Goal: Task Accomplishment & Management: Manage account settings

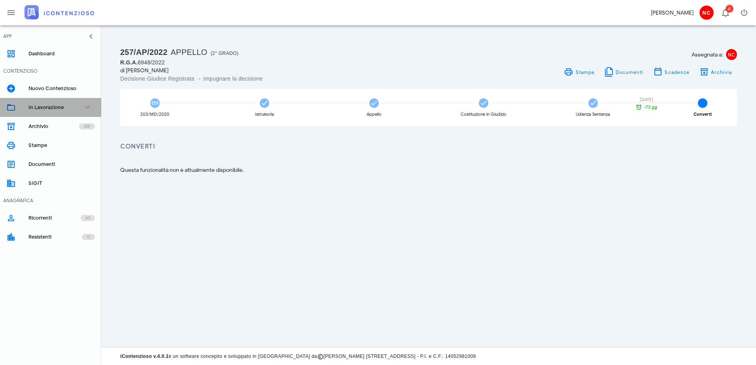
click at [46, 106] on div "In Lavorazione" at bounding box center [54, 107] width 52 height 6
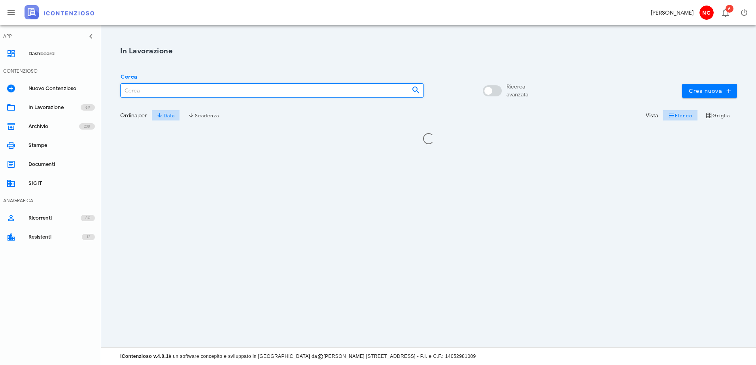
click at [154, 91] on input "Cerca" at bounding box center [263, 90] width 285 height 13
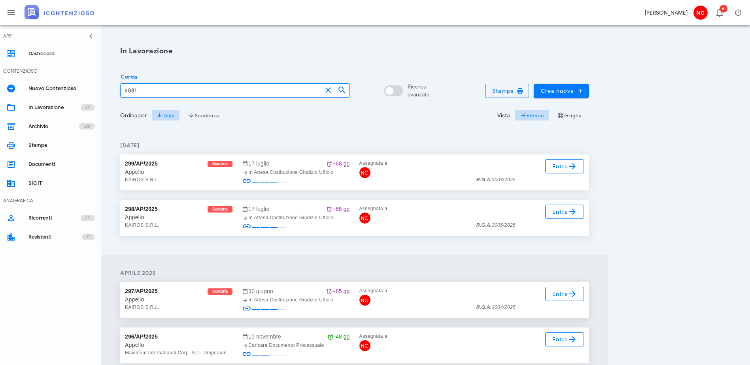
type input "6081"
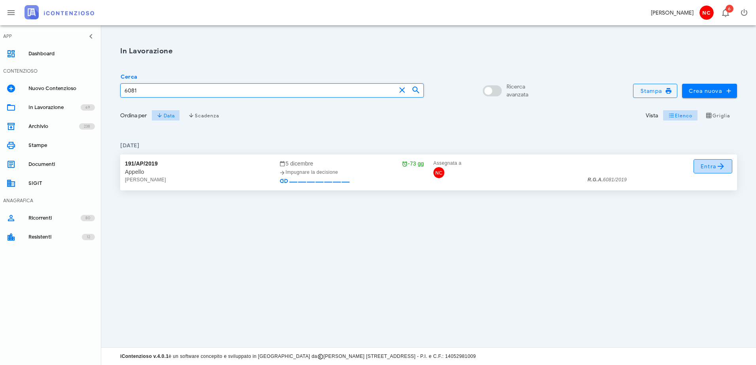
click at [698, 166] on link "Entra" at bounding box center [712, 166] width 39 height 14
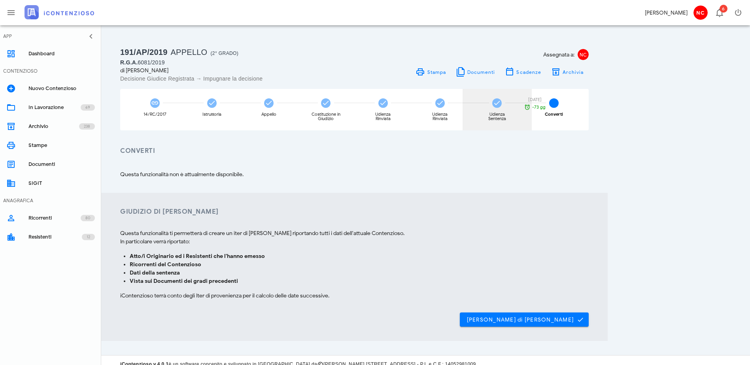
click at [512, 112] on div "Udienza Sentenza" at bounding box center [497, 116] width 30 height 9
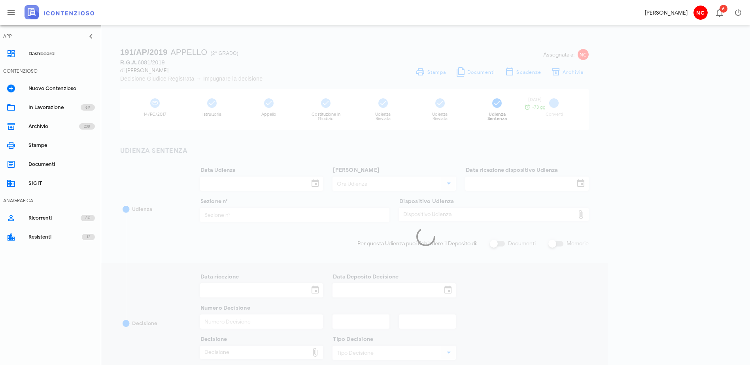
type input "11/03/2025"
type input "08:45"
type input "22/11/2024"
type input "9"
type input "05/05/2025"
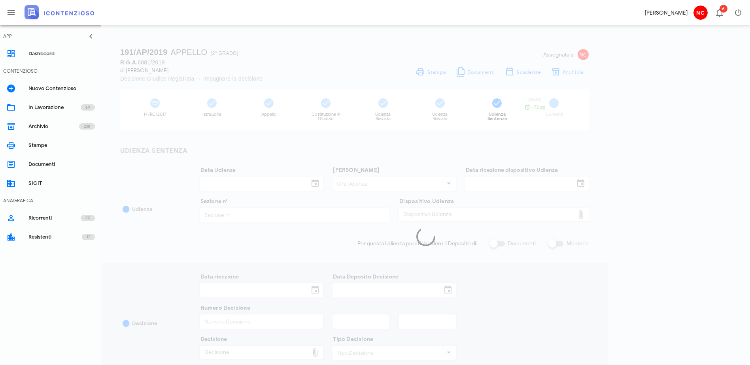
type input "05/05/2025"
type input "3263"
type input "2025"
type input "Sentenza"
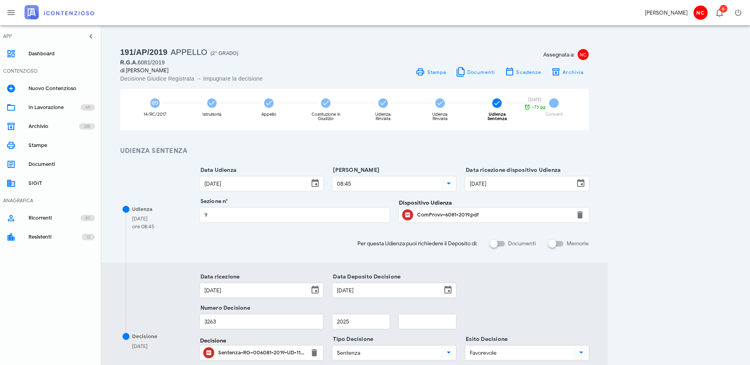
scroll to position [79, 0]
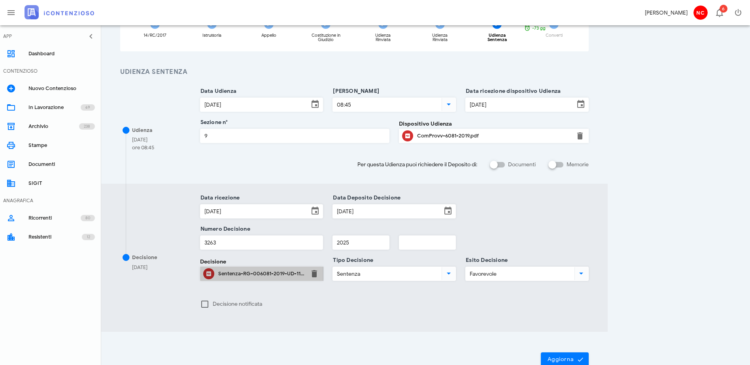
click at [305, 277] on div "Sentenza-RG-006081-2019-UD-11032025.pdf" at bounding box center [261, 274] width 87 height 6
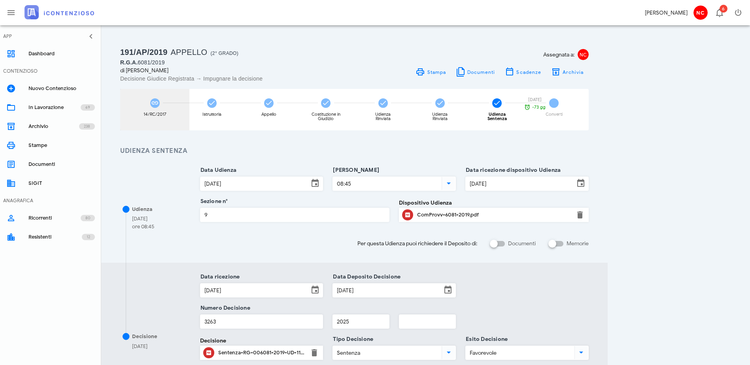
click at [162, 111] on div "14/RC/2017" at bounding box center [154, 110] width 69 height 42
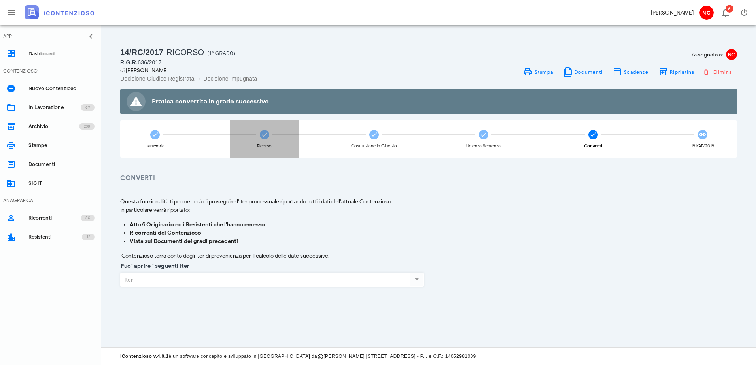
click at [259, 138] on div "Ricorso" at bounding box center [264, 139] width 69 height 37
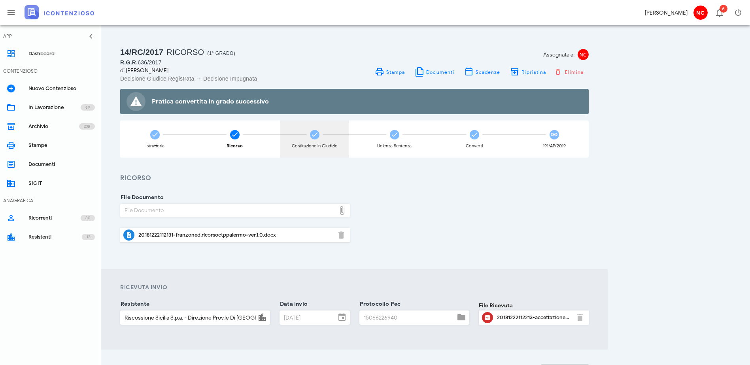
click at [349, 139] on div "Costituzione in Giudizio" at bounding box center [314, 139] width 69 height 37
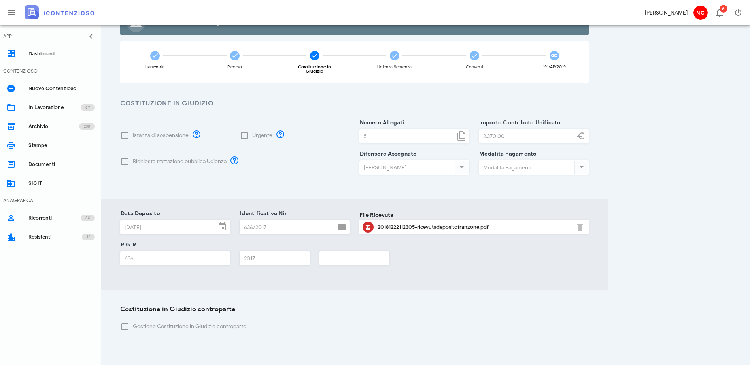
scroll to position [40, 0]
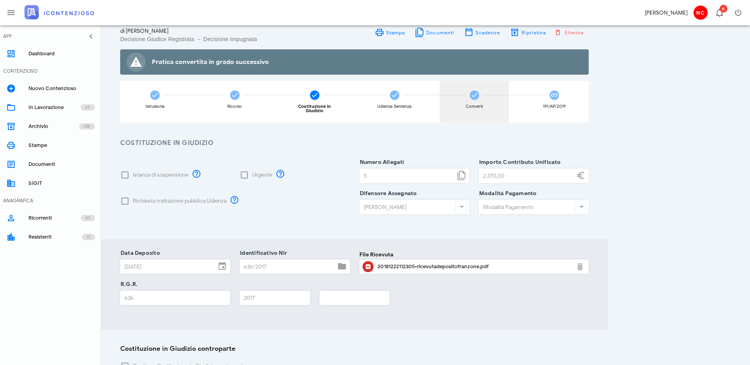
click at [509, 103] on div "Converti" at bounding box center [474, 102] width 69 height 42
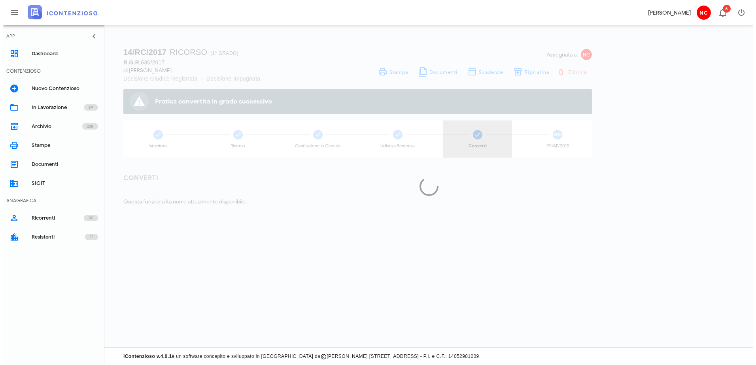
scroll to position [0, 0]
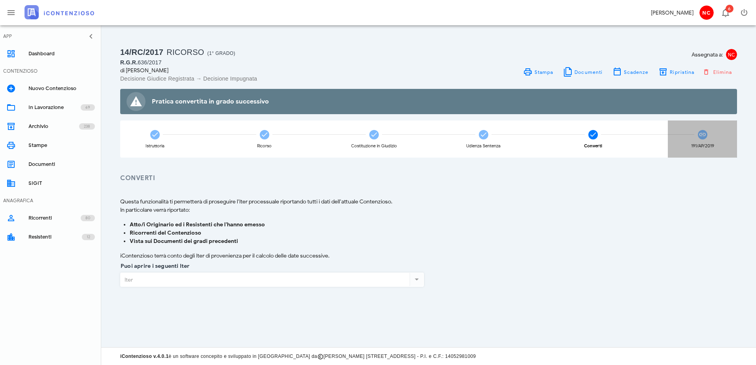
click at [699, 140] on div "191/AP/2019" at bounding box center [702, 139] width 69 height 37
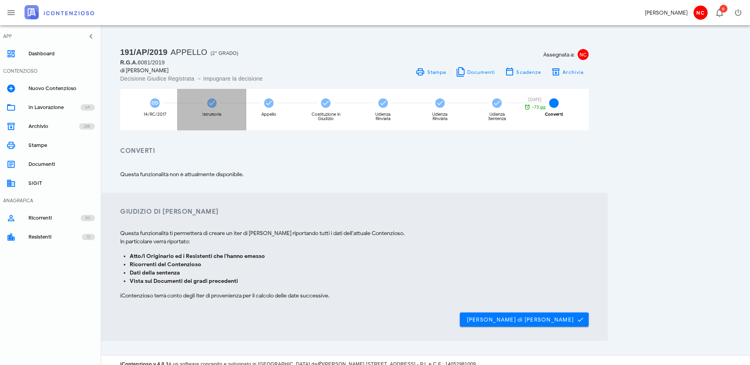
click at [216, 101] on icon at bounding box center [212, 103] width 8 height 8
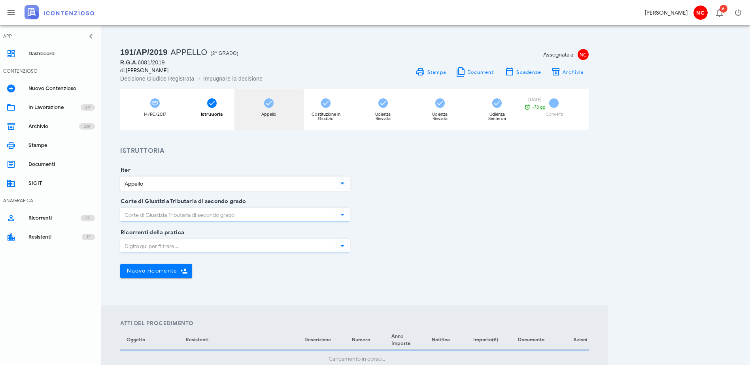
type input "Sentenza"
type input "Sfavorevole"
type input "Sicilia - Palermo"
type input "Palermo"
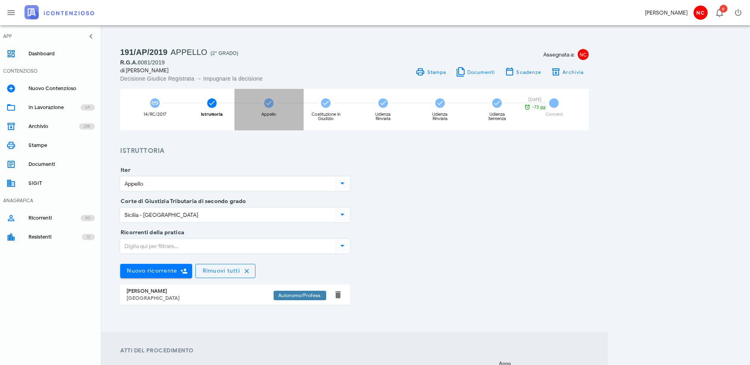
click at [304, 108] on div "Appello" at bounding box center [268, 110] width 69 height 42
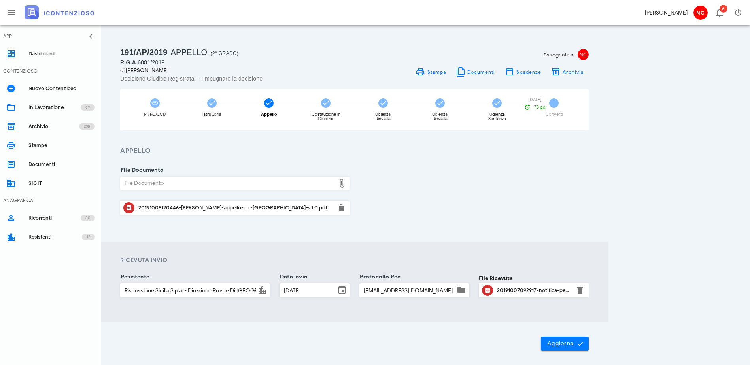
scroll to position [32, 0]
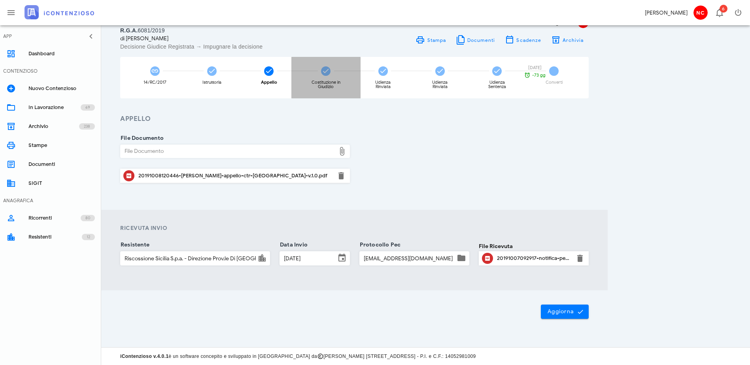
click at [330, 74] on icon at bounding box center [326, 71] width 8 height 8
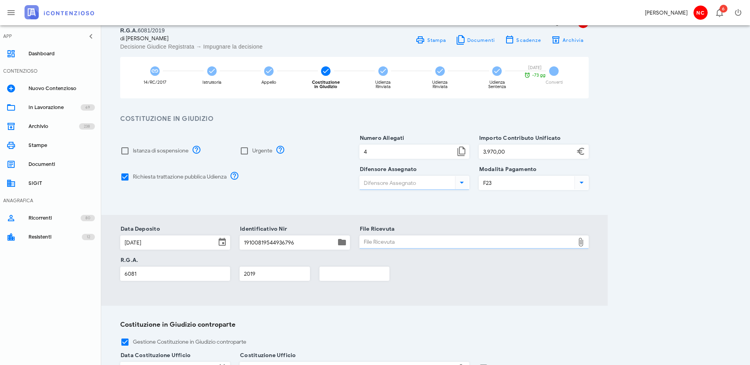
type input "Claudio Nascimben"
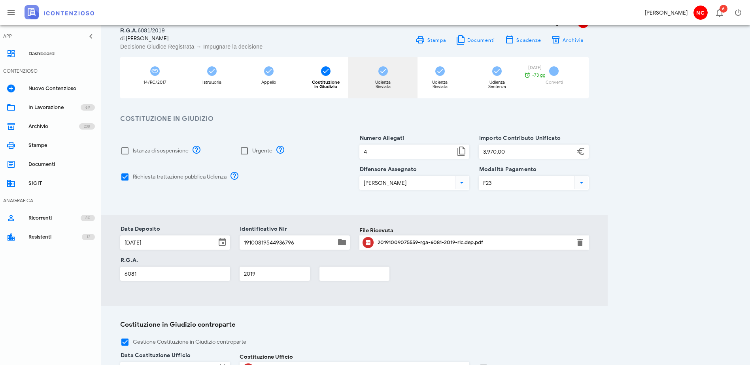
click at [417, 78] on div "Udienza Rinviata" at bounding box center [382, 78] width 69 height 42
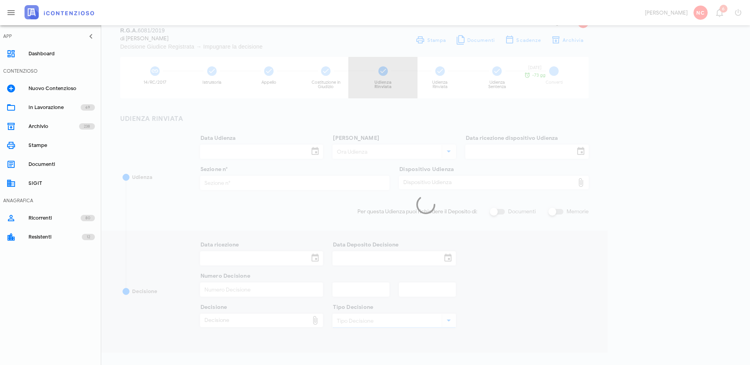
type input "24/09/2024"
type input "08:30"
type input "16/07/2024"
type input "9"
type input "30/09/2024"
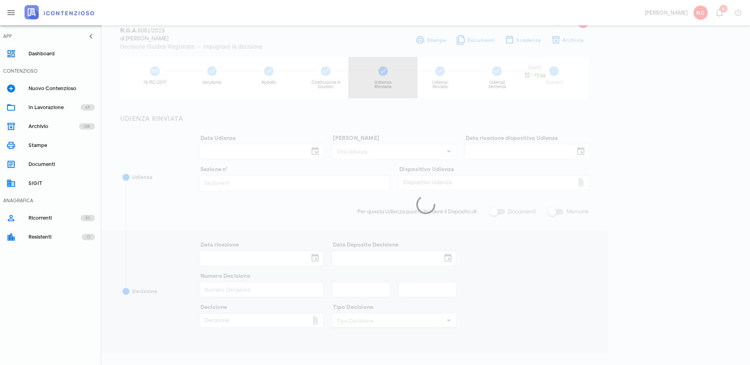
type input "30/09/2024"
type input "3061"
type input "2024"
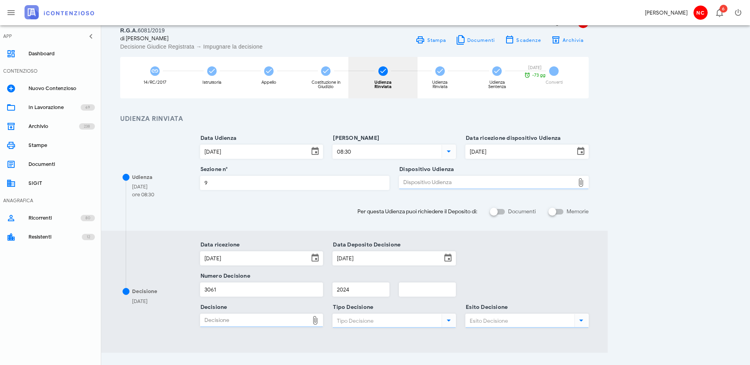
type input "Ordinanza di rinvio udienza"
type input "Udienza Rinviata"
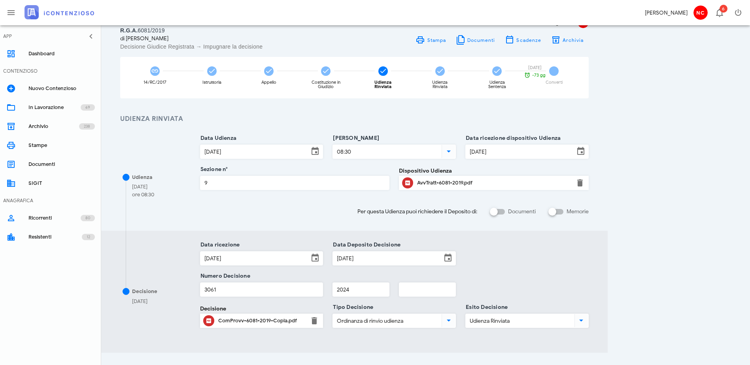
scroll to position [72, 0]
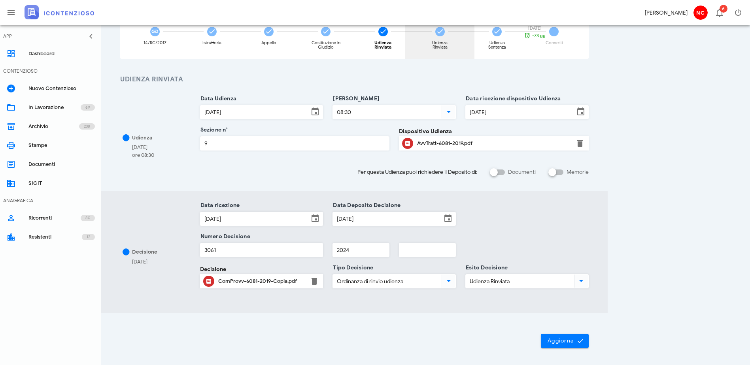
click at [474, 38] on div "Udienza Rinviata" at bounding box center [439, 38] width 69 height 42
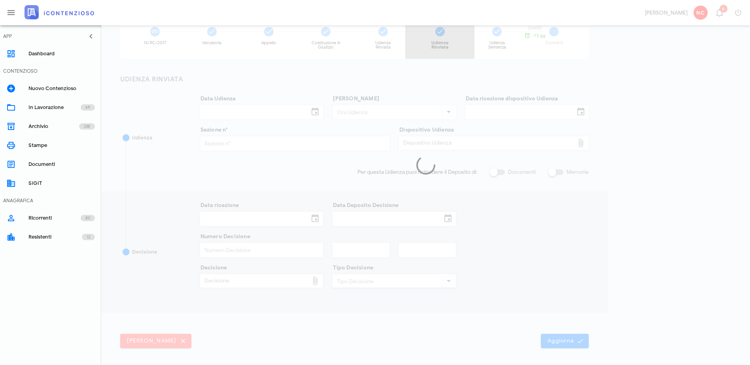
type input "26/11/2024"
type input "08:45"
type input "11/10/2024"
type input "9"
checkbox input "true"
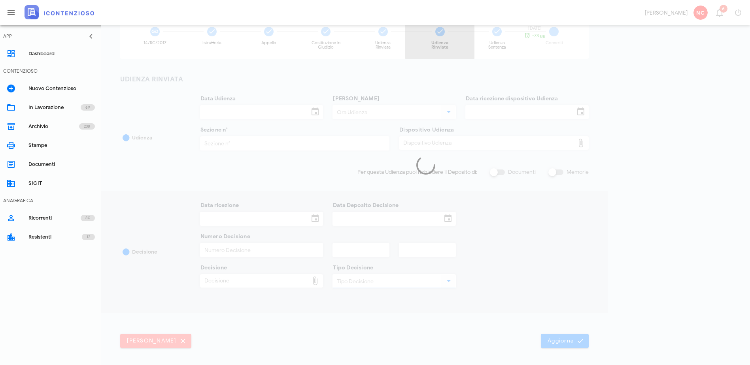
checkbox input "true"
type input "22/11/2024"
type input "9999"
type input "2024"
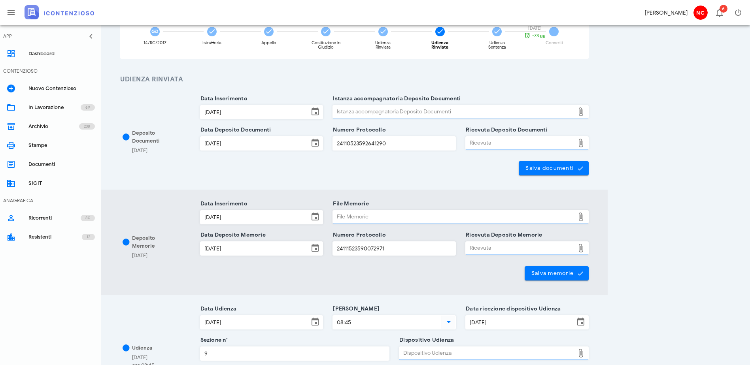
type input "Udienza Rinviata"
type input "Ordinanza di rinvio udienza"
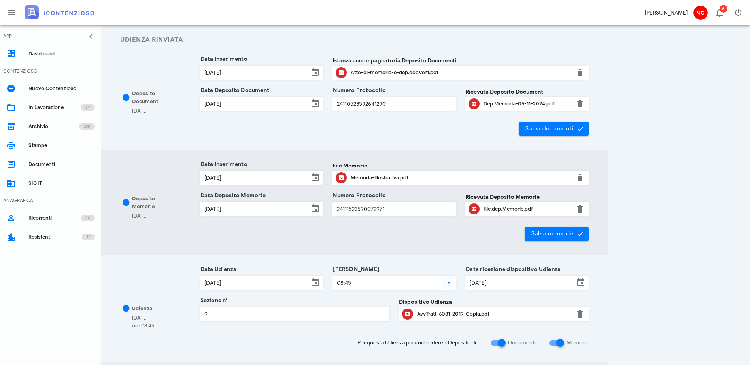
scroll to position [0, 0]
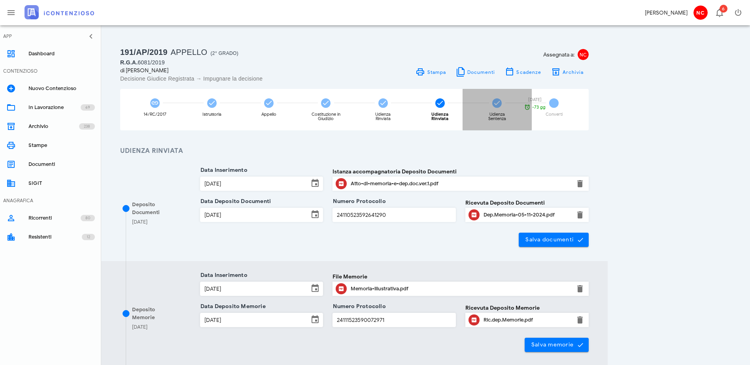
click at [501, 106] on icon at bounding box center [497, 103] width 8 height 8
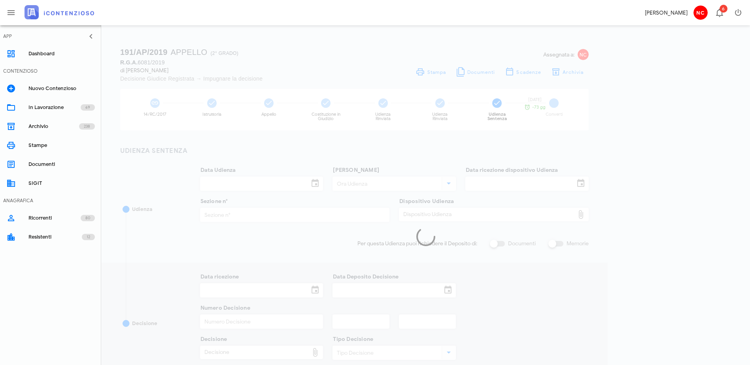
type input "11/03/2025"
type input "08:45"
type input "22/11/2024"
type input "9"
type input "05/05/2025"
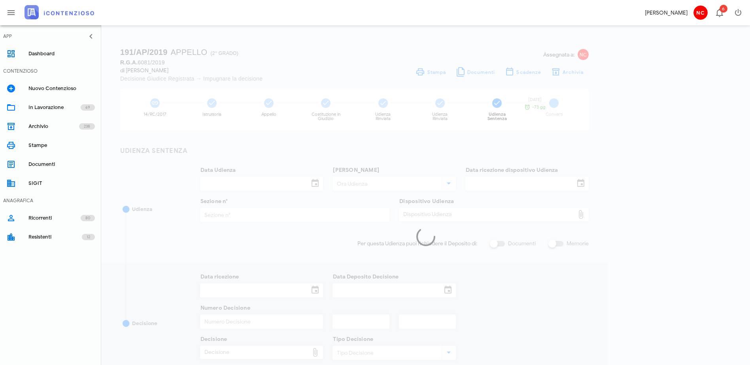
type input "05/05/2025"
type input "3263"
type input "2025"
type input "Sentenza"
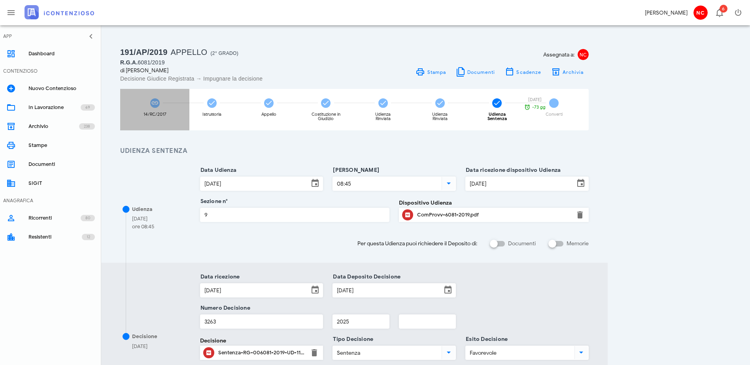
drag, startPoint x: 160, startPoint y: 108, endPoint x: 167, endPoint y: 106, distance: 7.2
click at [160, 107] on div "14/RC/2017" at bounding box center [154, 110] width 69 height 42
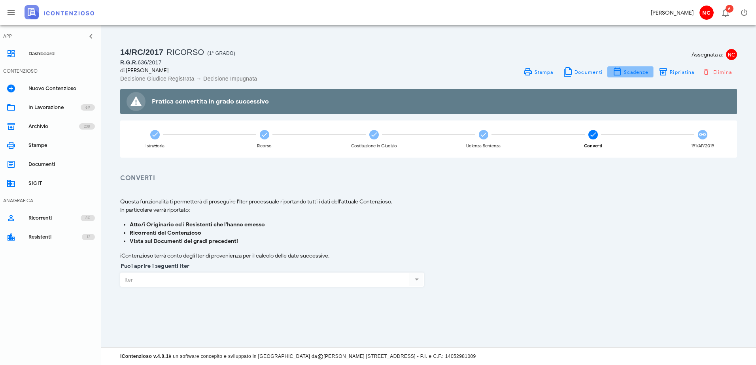
click at [643, 70] on span "Scadenze" at bounding box center [635, 72] width 25 height 6
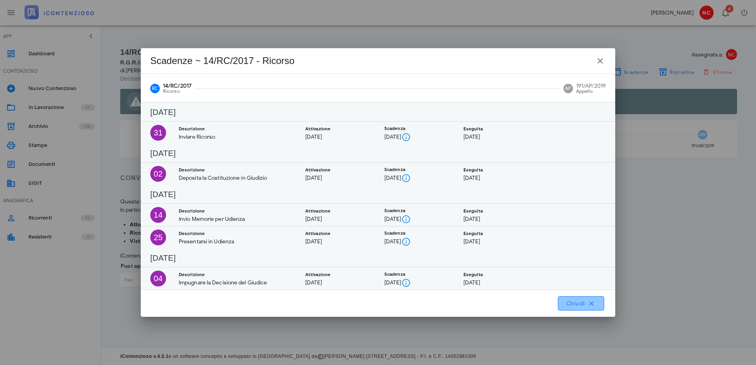
click at [587, 301] on span "Chiudi" at bounding box center [580, 303] width 31 height 7
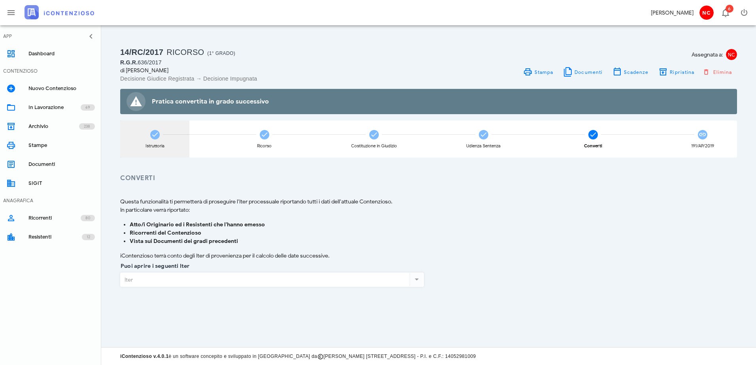
click at [162, 138] on div "Istruttoria" at bounding box center [154, 139] width 69 height 37
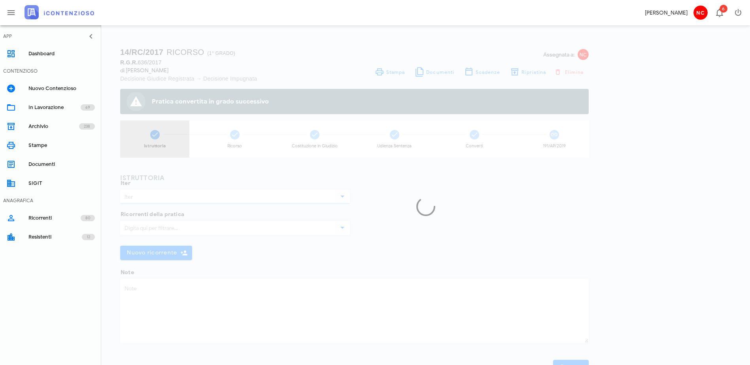
type input "Ricorso"
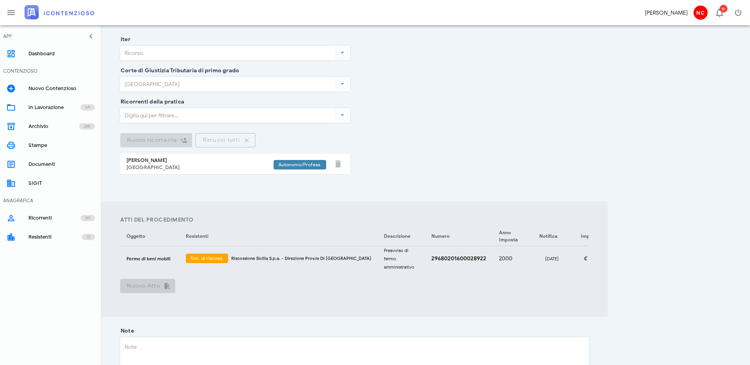
scroll to position [198, 0]
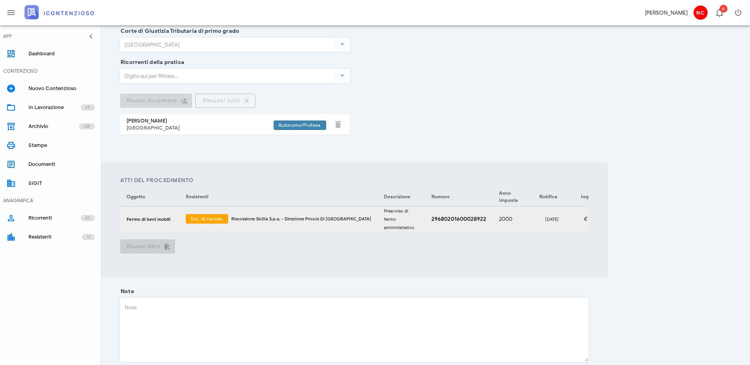
click at [657, 216] on div "esattoria.pdf" at bounding box center [647, 219] width 44 height 12
drag, startPoint x: 429, startPoint y: 215, endPoint x: 485, endPoint y: 210, distance: 57.2
click at [485, 210] on td "29680201600028922" at bounding box center [459, 219] width 68 height 25
drag, startPoint x: 485, startPoint y: 210, endPoint x: 477, endPoint y: 214, distance: 9.7
copy strong "29680201600028922"
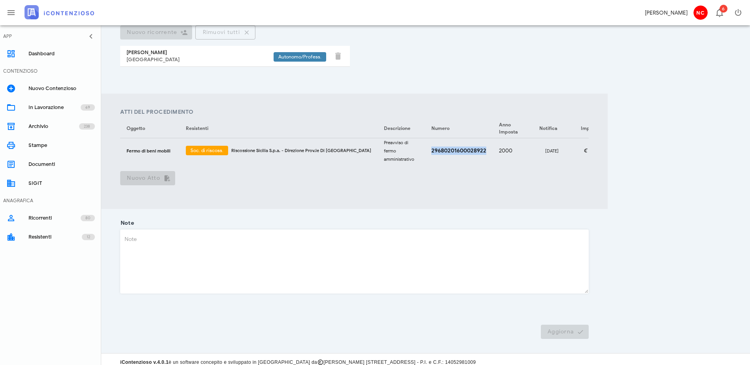
scroll to position [68, 0]
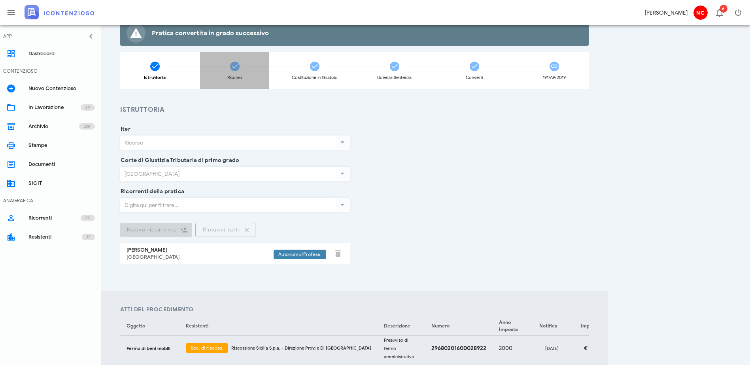
click at [242, 76] on div "Ricorso" at bounding box center [234, 78] width 15 height 4
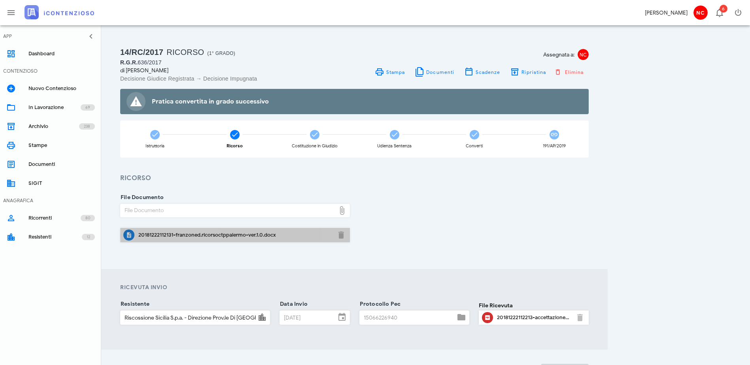
click at [231, 236] on div "20181222112131-franzoned.ricorsoctppalermo-ver.1.0.docx" at bounding box center [234, 235] width 193 height 6
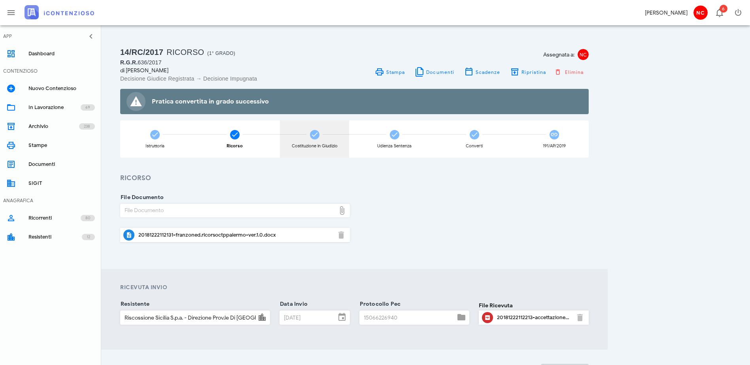
click at [338, 144] on div "Costituzione in Giudizio" at bounding box center [315, 146] width 46 height 4
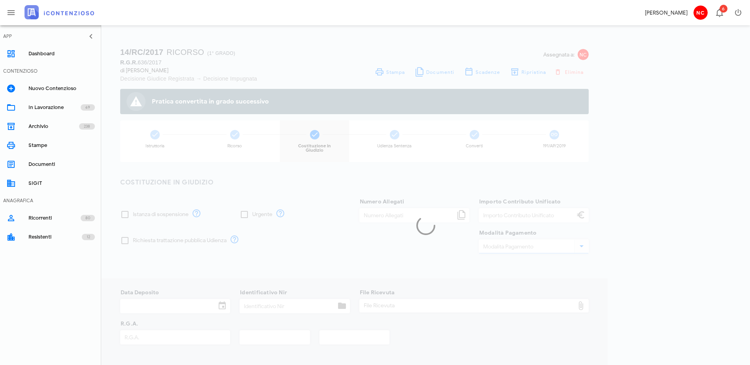
type input "5"
type input "2.370,00"
type input "[DATE]"
type input "636/2017"
type input "636"
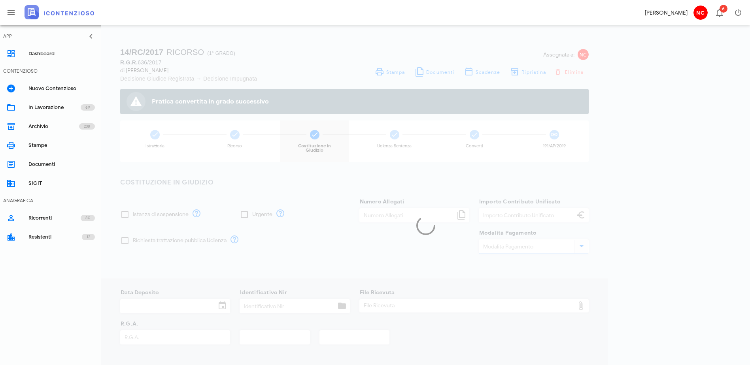
type input "2017"
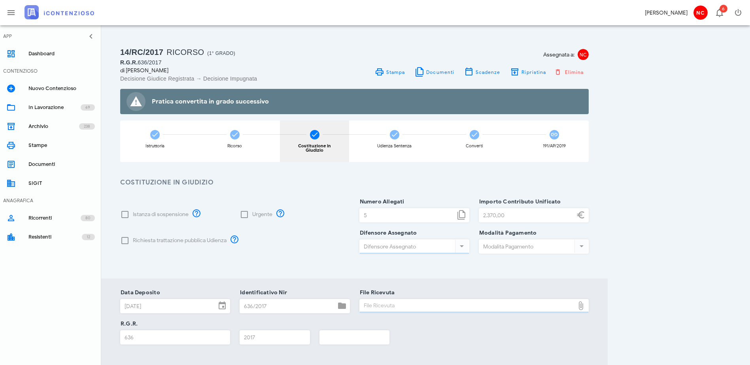
type input "[PERSON_NAME]"
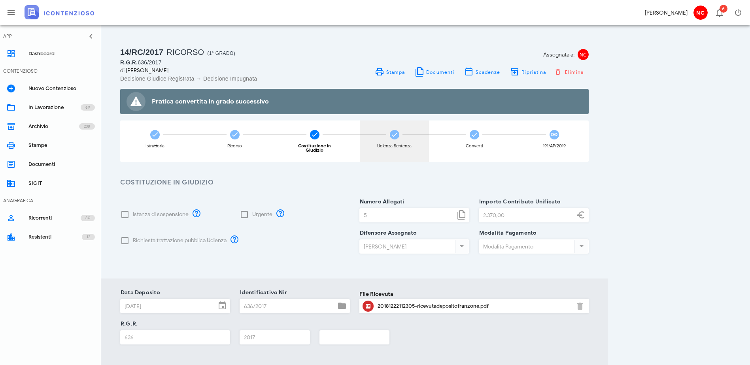
click at [399, 131] on icon at bounding box center [395, 135] width 8 height 8
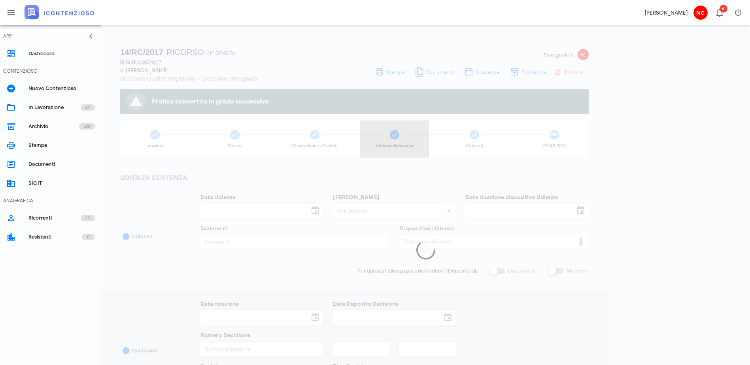
type input "[DATE]"
type input "09:30"
type input "[DATE]"
checkbox input "true"
type input "[DATE]"
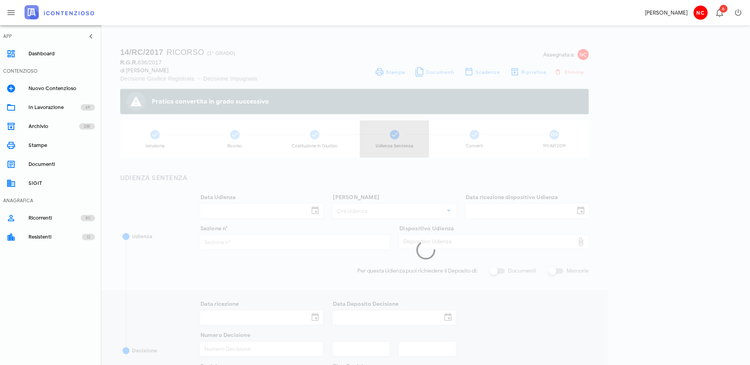
type input "[DATE]"
type input "1181"
type input "2019"
type input "4"
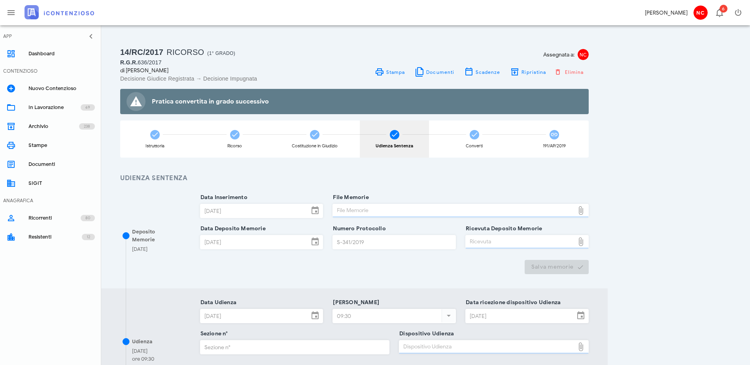
type input "Sfavorevole"
type input "Sentenza"
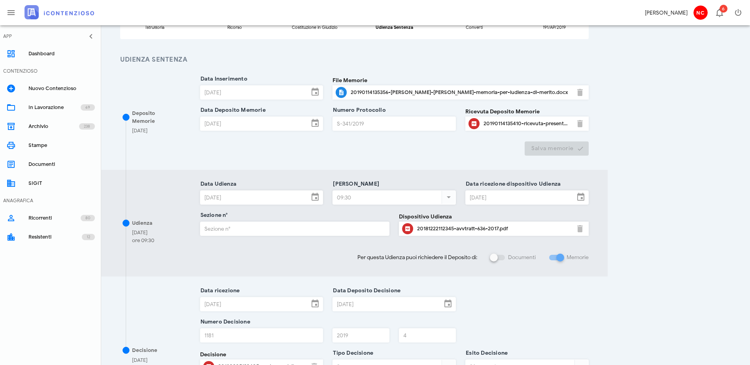
scroll to position [79, 0]
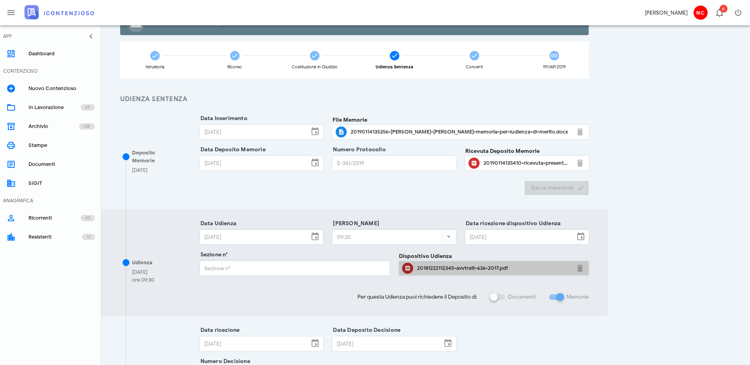
click at [510, 269] on div "20181222112345-avvtratt-636-2017.pdf" at bounding box center [493, 268] width 153 height 6
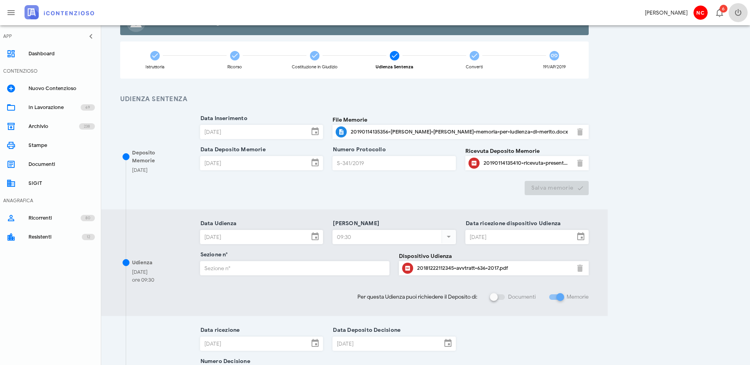
click at [740, 13] on icon "button" at bounding box center [737, 12] width 9 height 9
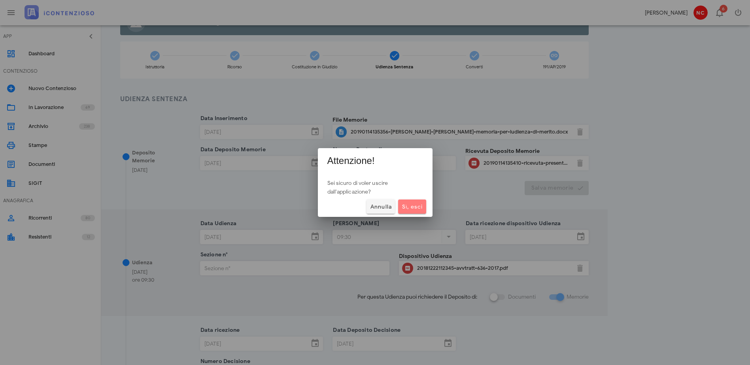
click at [408, 209] on span "Sì, esci" at bounding box center [411, 207] width 21 height 7
